Goal: Find specific page/section: Find specific page/section

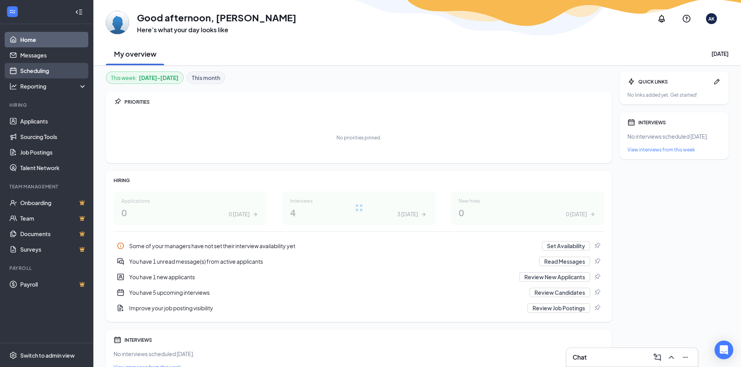
click at [45, 68] on link "Scheduling" at bounding box center [53, 71] width 66 height 16
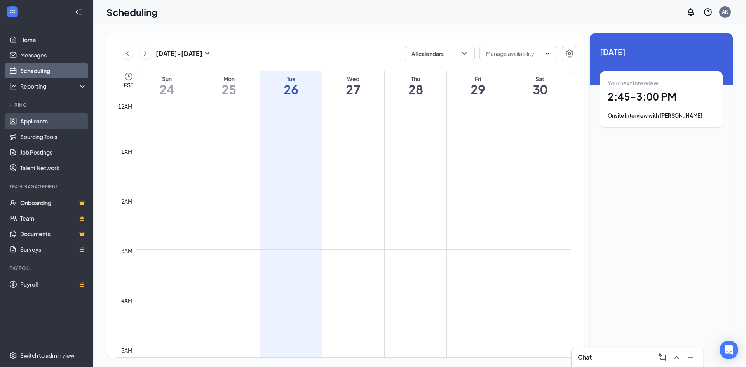
scroll to position [382, 0]
click at [38, 125] on link "Applicants" at bounding box center [53, 122] width 66 height 16
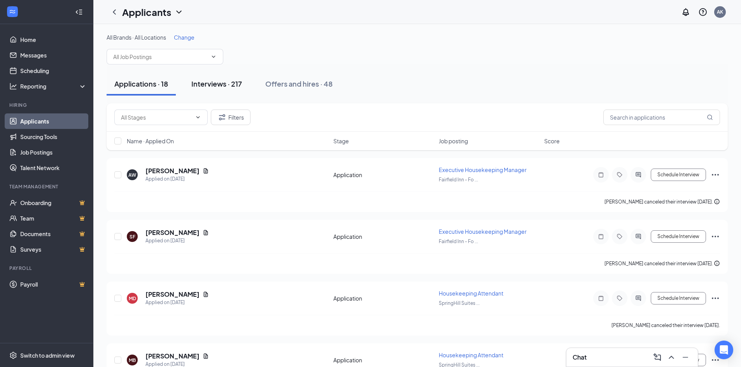
click at [226, 84] on div "Interviews · 217" at bounding box center [216, 84] width 51 height 10
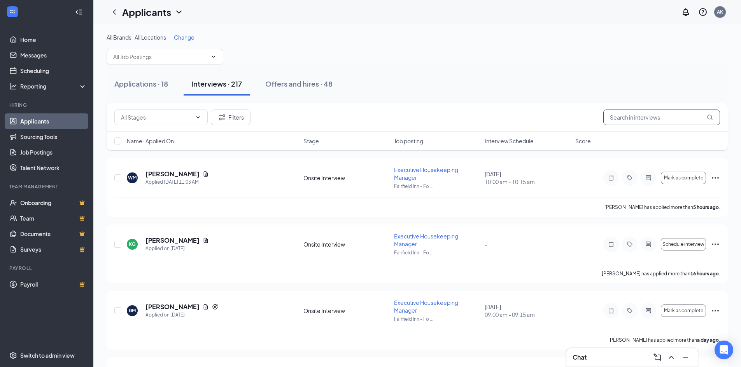
click at [668, 118] on input "text" at bounding box center [661, 118] width 117 height 16
type input "[PERSON_NAME]"
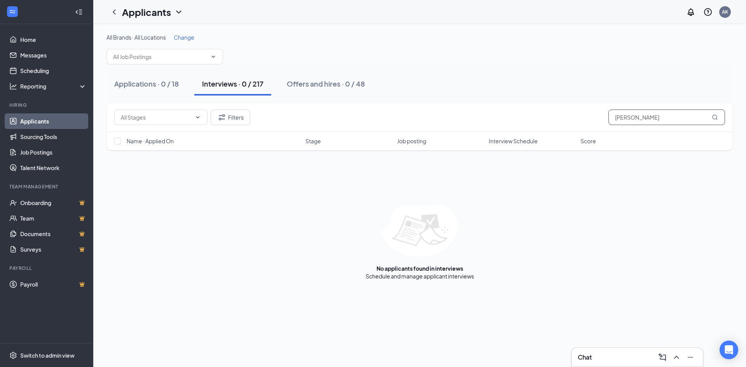
drag, startPoint x: 652, startPoint y: 118, endPoint x: 392, endPoint y: 108, distance: 259.9
click at [392, 108] on div "Filters [PERSON_NAME]" at bounding box center [420, 117] width 627 height 28
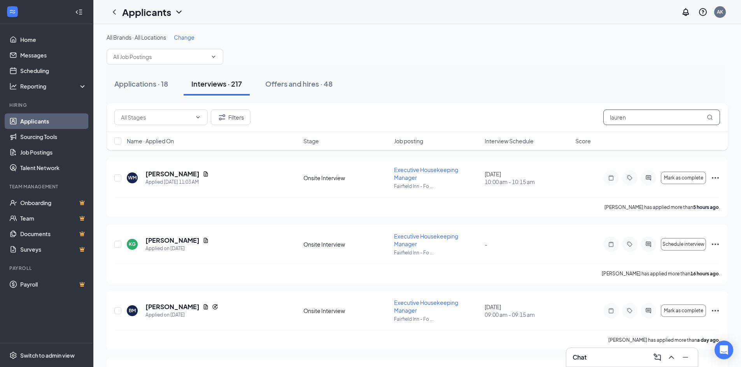
type input "lauren"
